Goal: Transaction & Acquisition: Purchase product/service

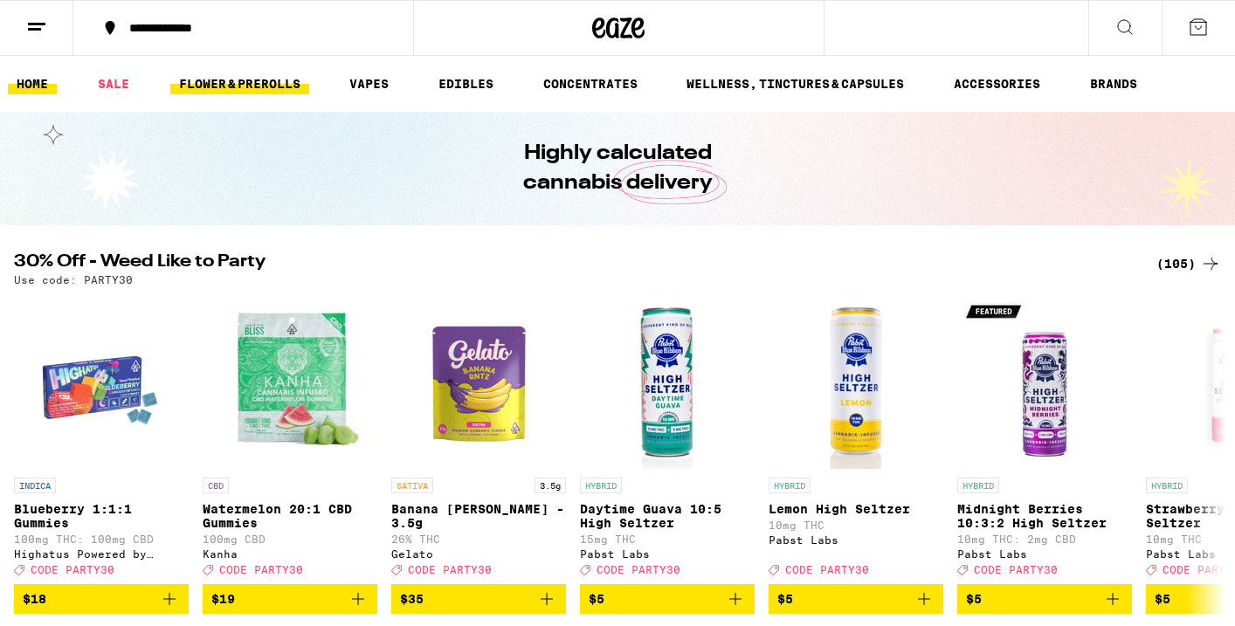
click at [240, 74] on link "FLOWER & PREROLLS" at bounding box center [239, 83] width 139 height 21
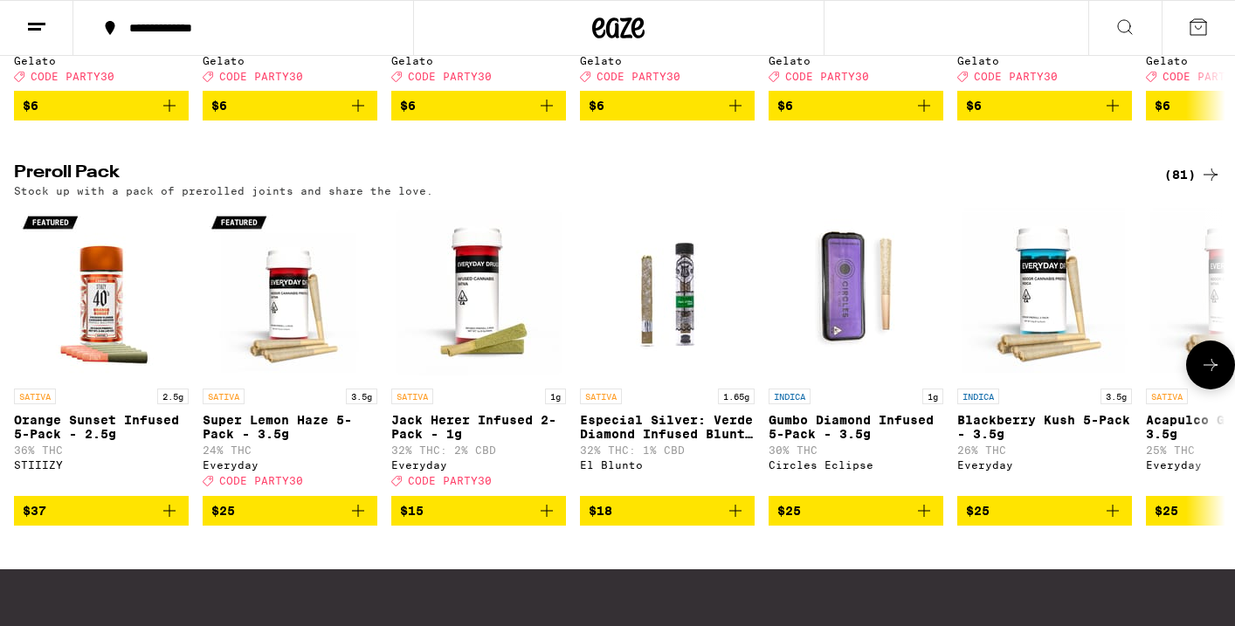
scroll to position [1247, 0]
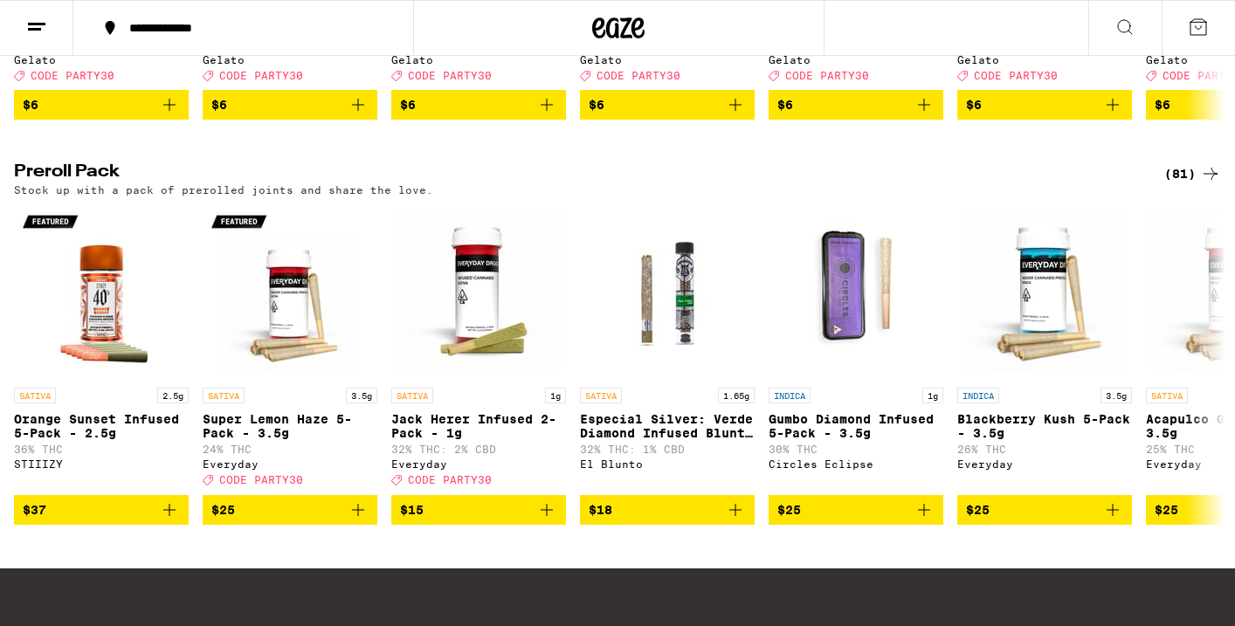
click at [1174, 184] on div "(81)" at bounding box center [1192, 173] width 57 height 21
